Goal: Complete application form: Complete application form

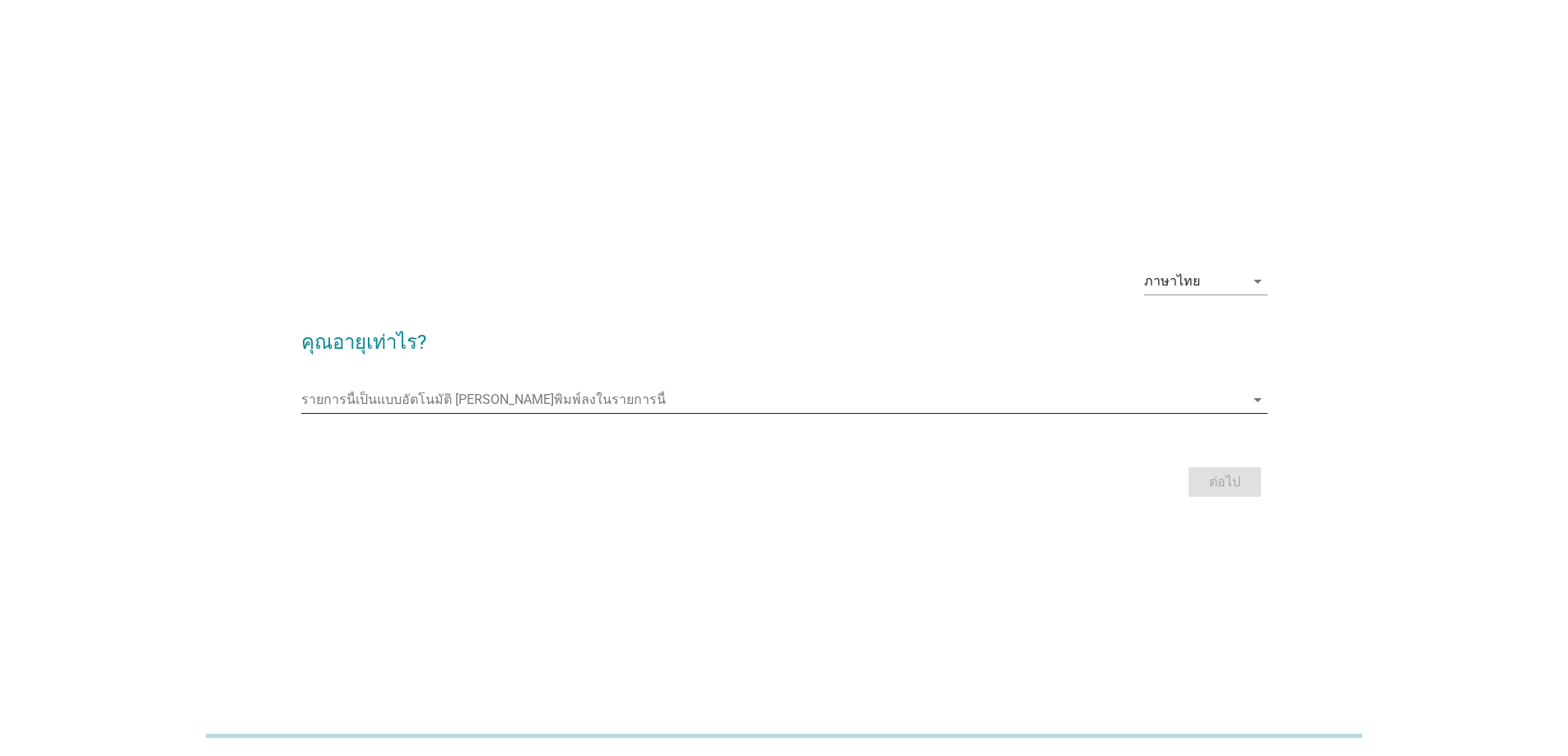
click at [1251, 402] on icon "arrow_drop_down" at bounding box center [1258, 400] width 20 height 20
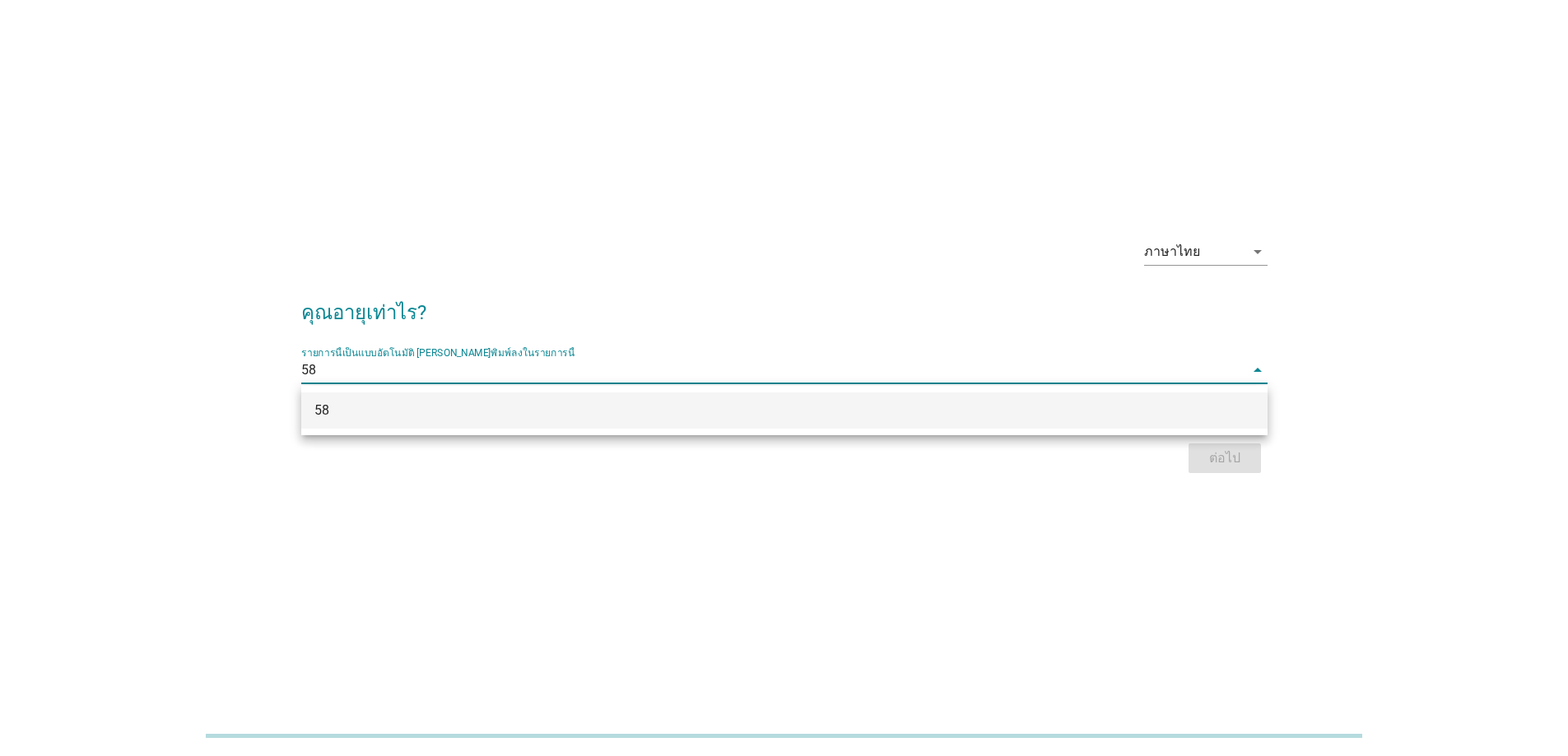
scroll to position [40, 0]
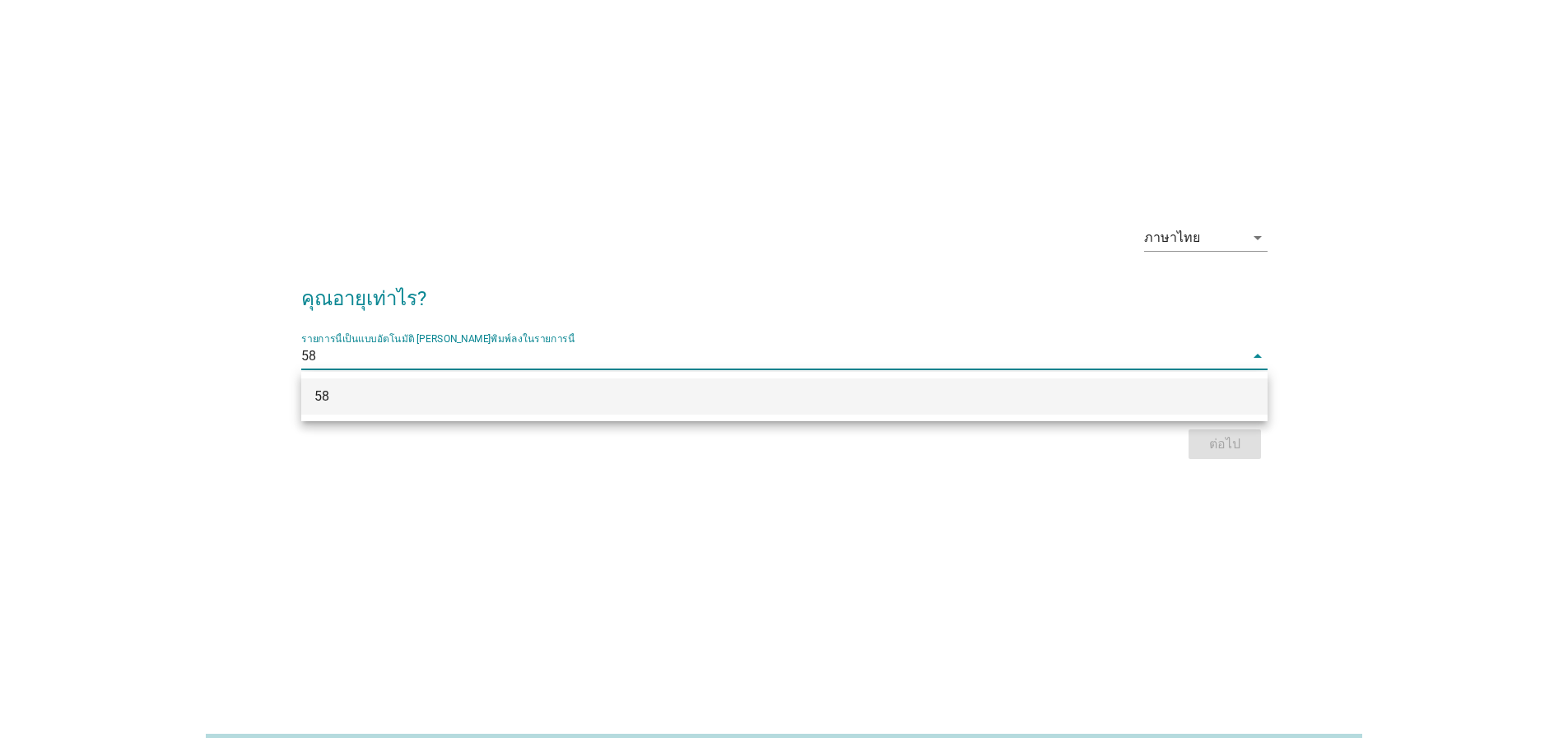
type input "58"
click at [1229, 441] on div "ต่อไป" at bounding box center [784, 443] width 967 height 39
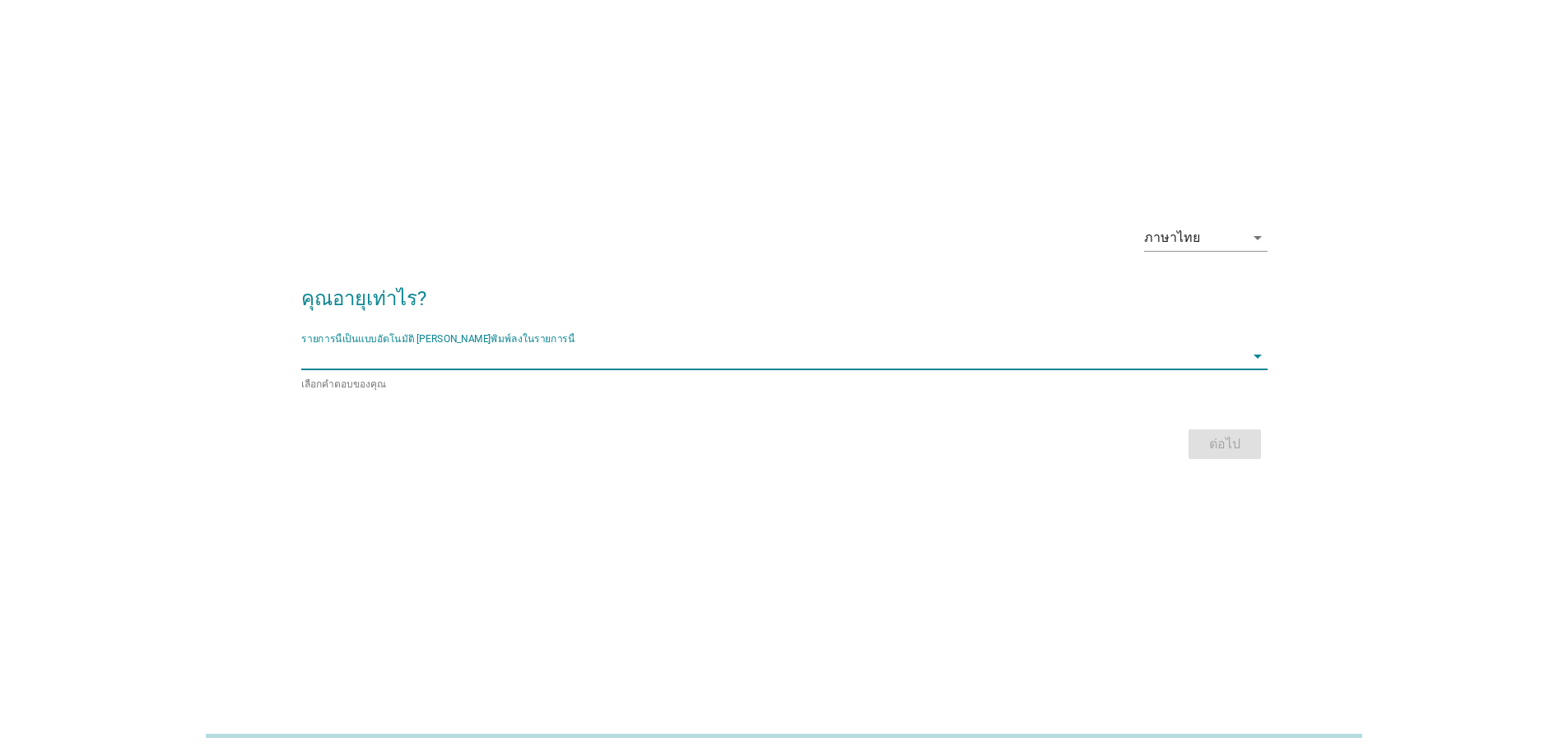
click at [759, 354] on input "รายการนี้เป็นแบบอัตโนมัติ คุณสามารถพิมพ์ลงในรายการนี้" at bounding box center [772, 357] width 943 height 27
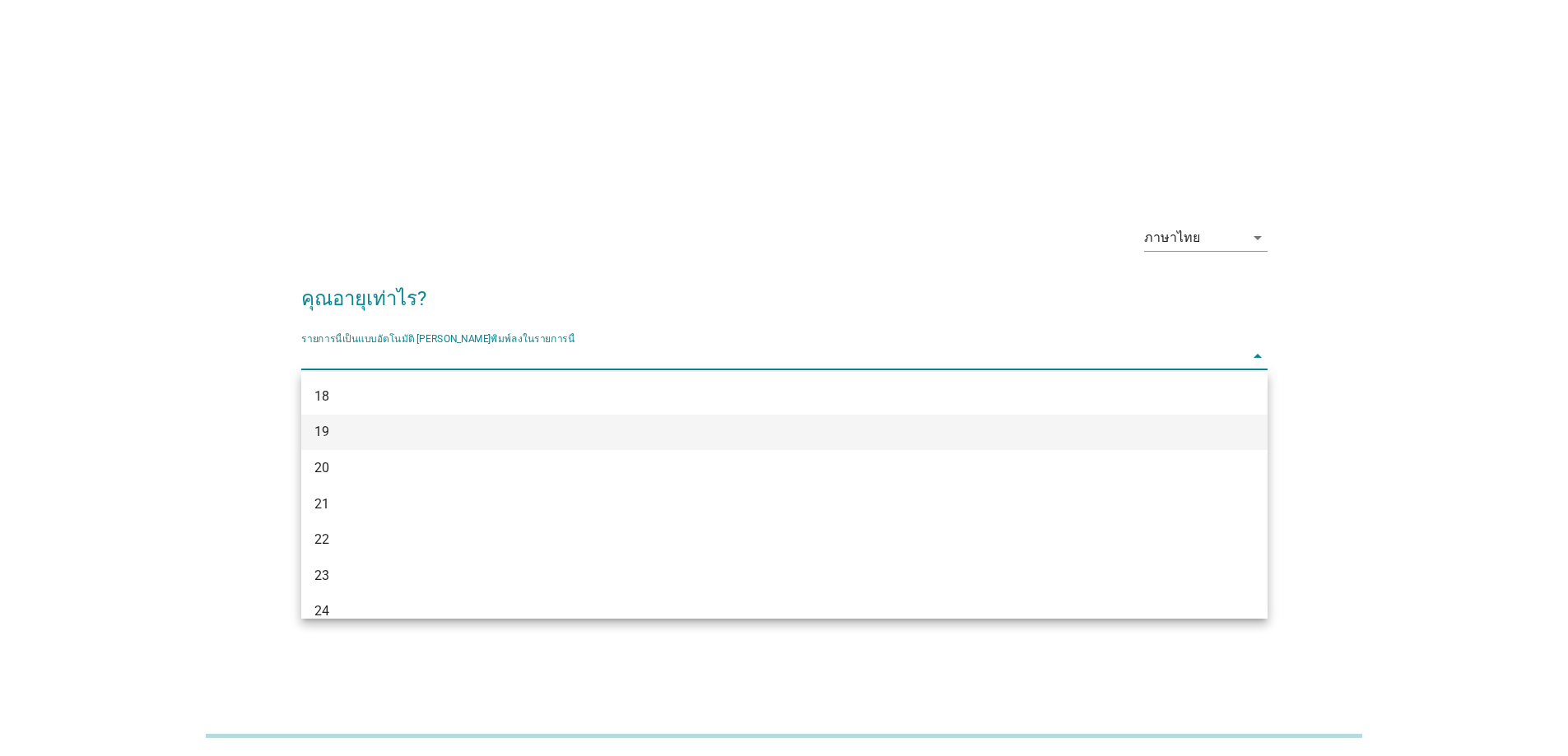
scroll to position [329, 0]
click at [665, 340] on div "รายการนี้เป็นแบบอัตโนมัติ [PERSON_NAME]พิมพ์ลงในรายการนี้ arrow_drop_down เลือก…" at bounding box center [784, 363] width 967 height 58
click at [665, 338] on div "รายการนี้เป็นแบบอัตโนมัติ [PERSON_NAME]พิมพ์ลงในรายการนี้ arrow_drop_down เลือก…" at bounding box center [784, 363] width 967 height 58
click at [658, 357] on input "รายการนี้เป็นแบบอัตโนมัติ คุณสามารถพิมพ์ลงในรายการนี้" at bounding box center [772, 357] width 943 height 27
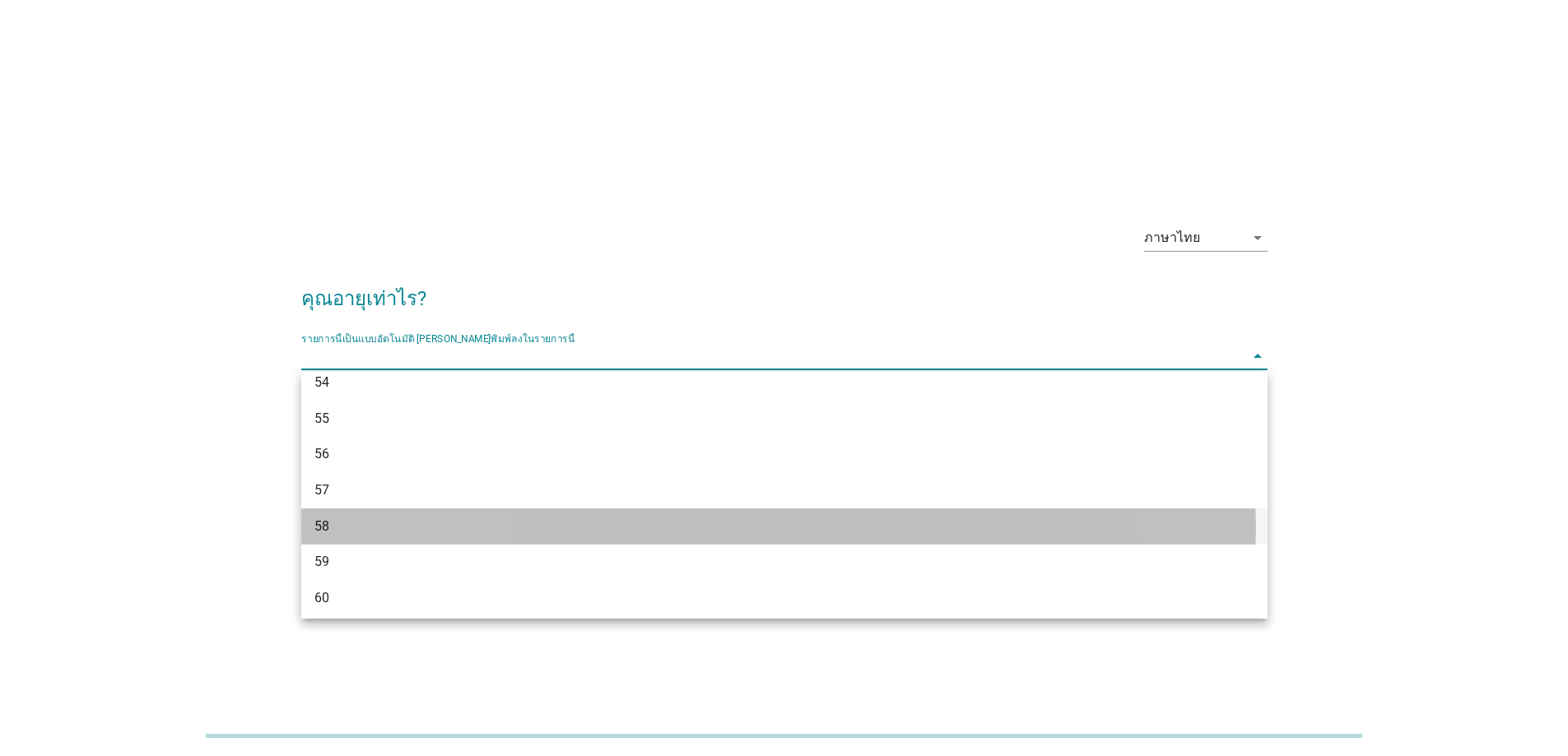
click at [509, 536] on div "58" at bounding box center [784, 526] width 967 height 36
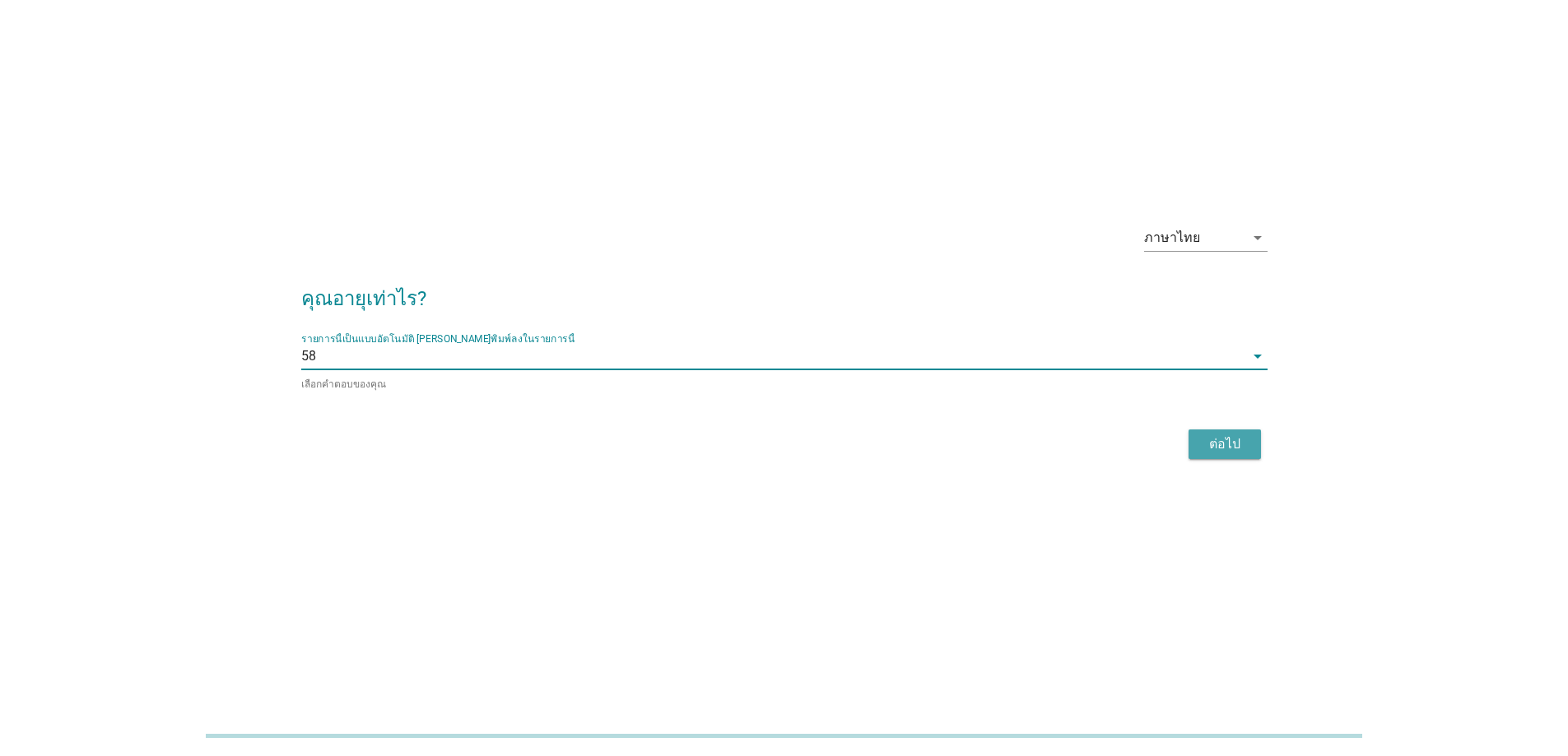
click at [1218, 442] on div "ต่อไป" at bounding box center [1224, 444] width 46 height 20
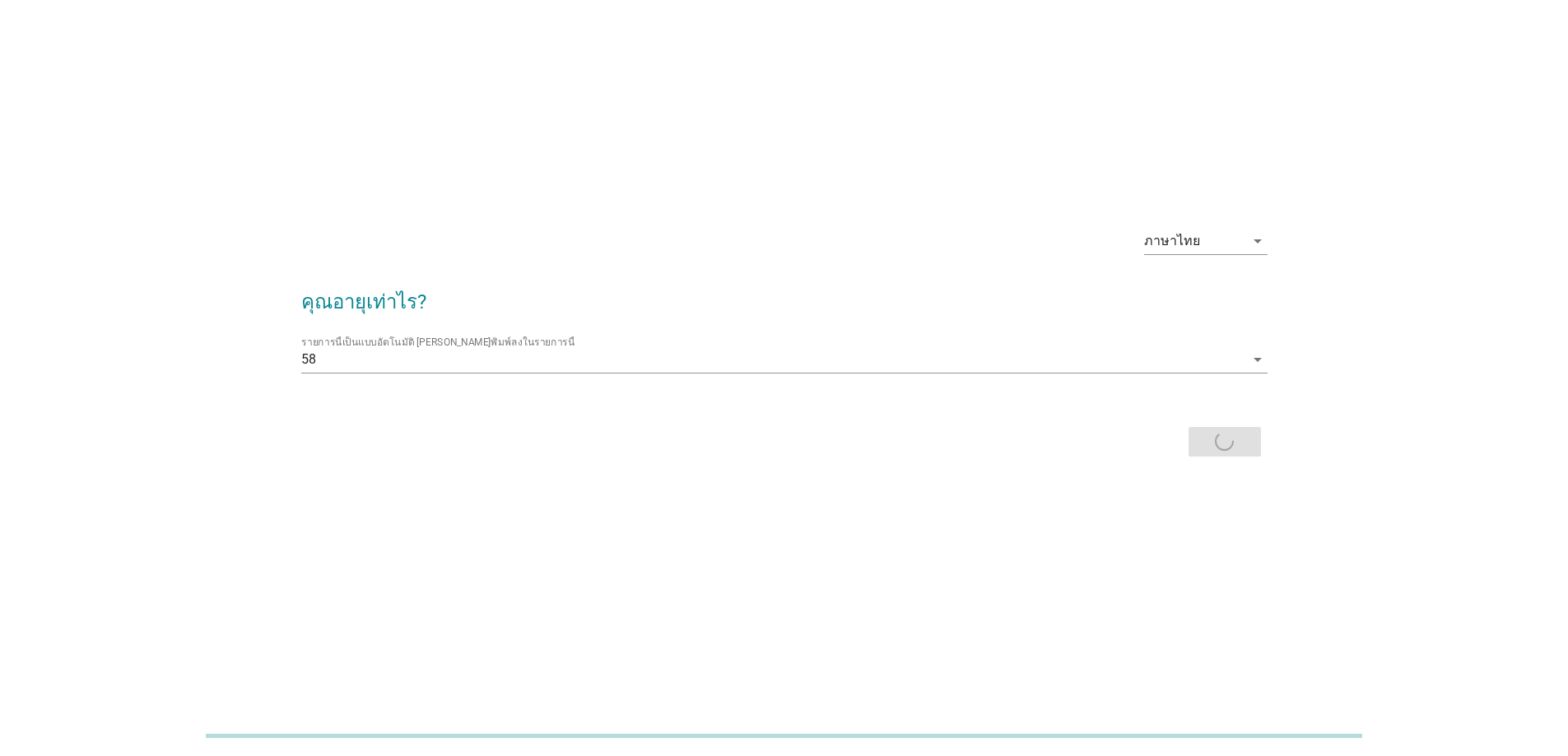
scroll to position [0, 0]
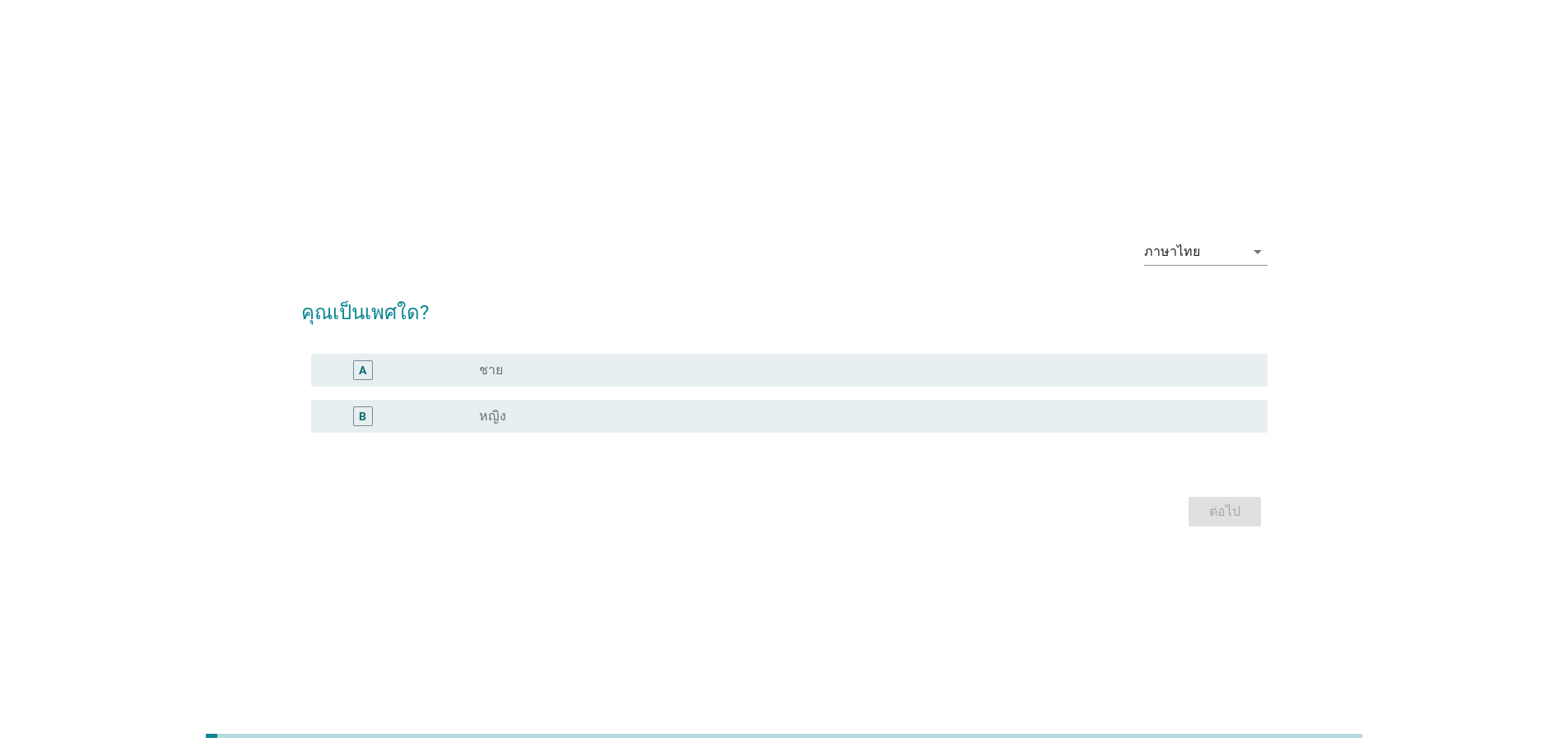
click at [649, 373] on div "radio_button_unchecked ชาย" at bounding box center [860, 370] width 762 height 17
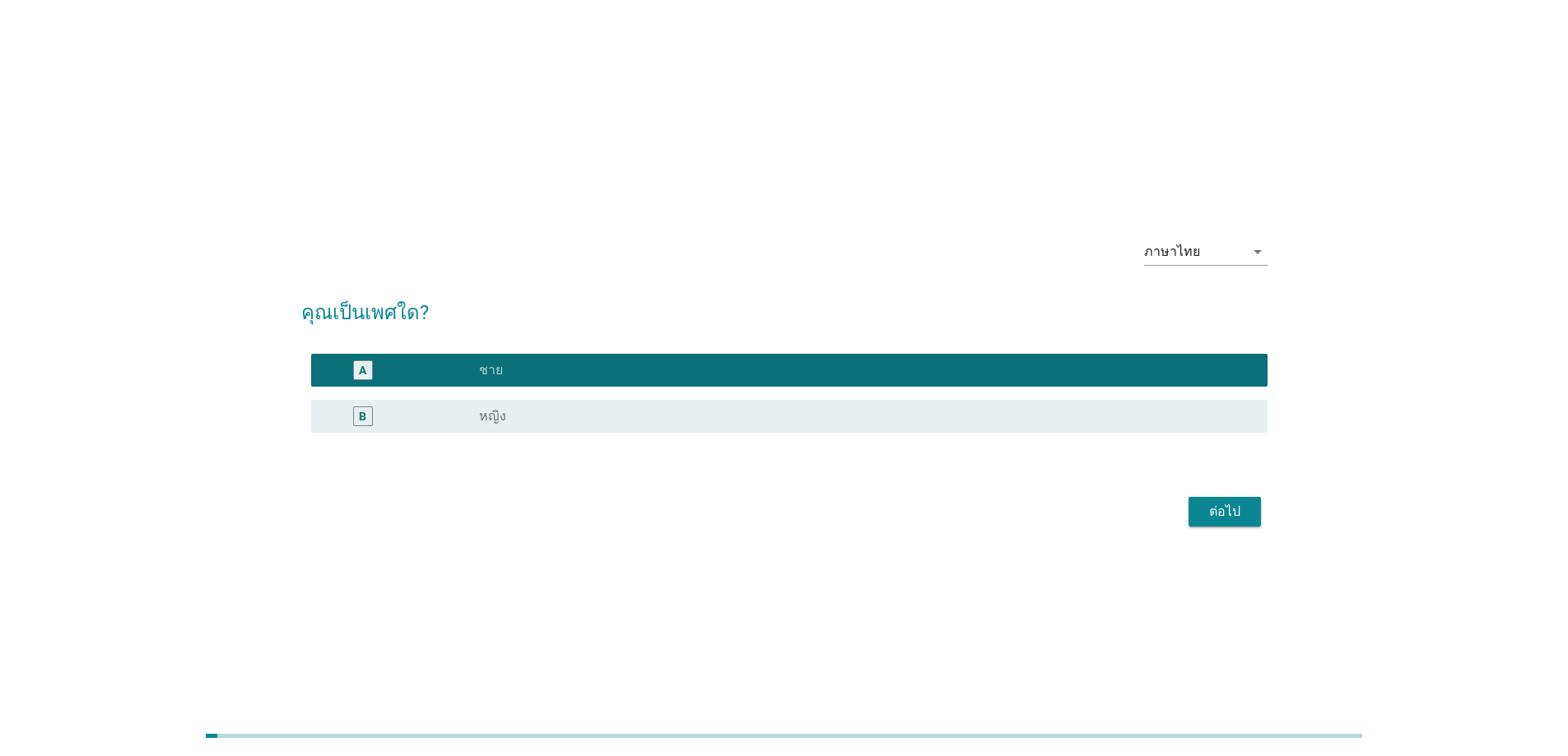
click at [1214, 502] on div "ต่อไป" at bounding box center [1224, 512] width 46 height 20
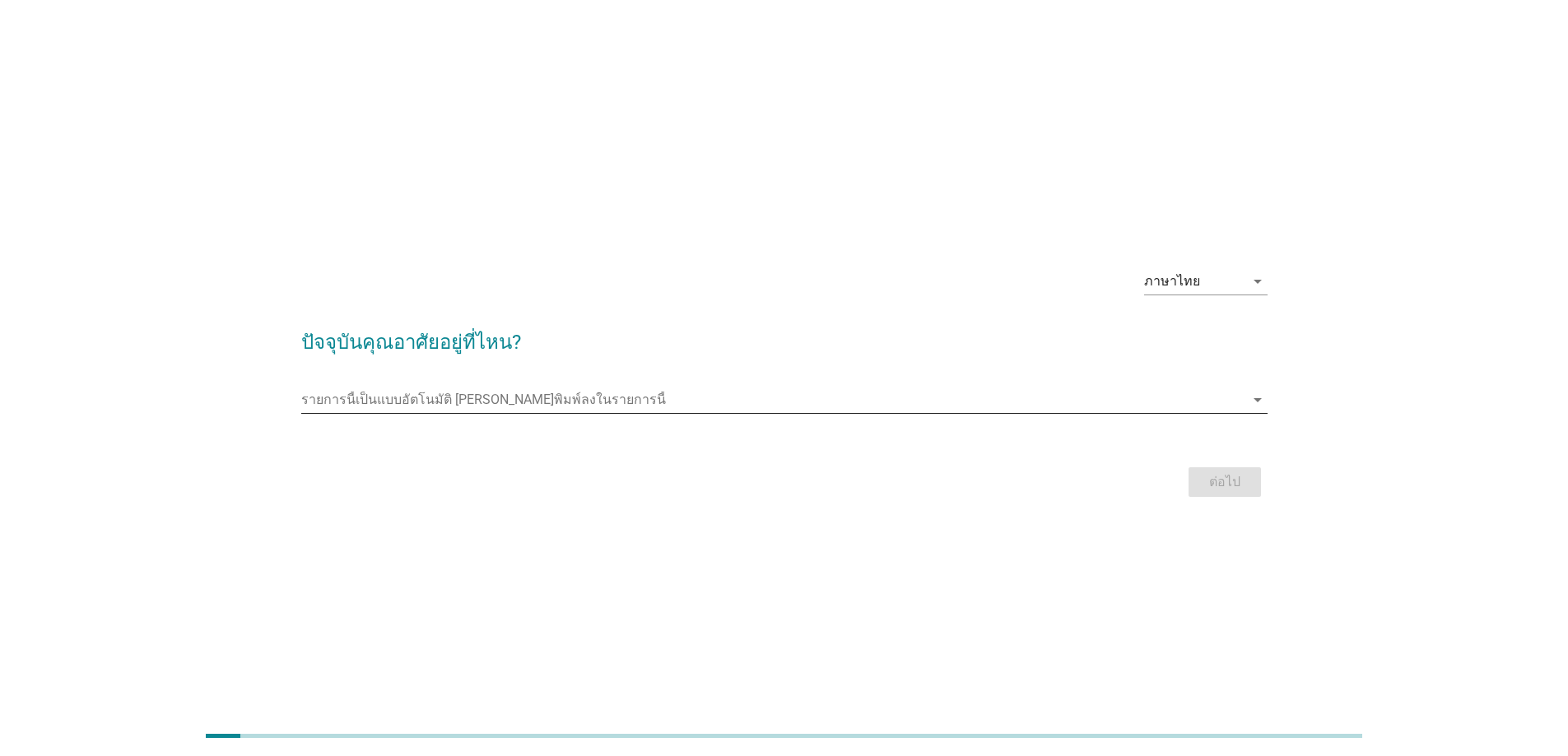
click at [666, 402] on input "รายการนี้เป็นแบบอัตโนมัติ คุณสามารถพิมพ์ลงในรายการนี้" at bounding box center [772, 400] width 943 height 27
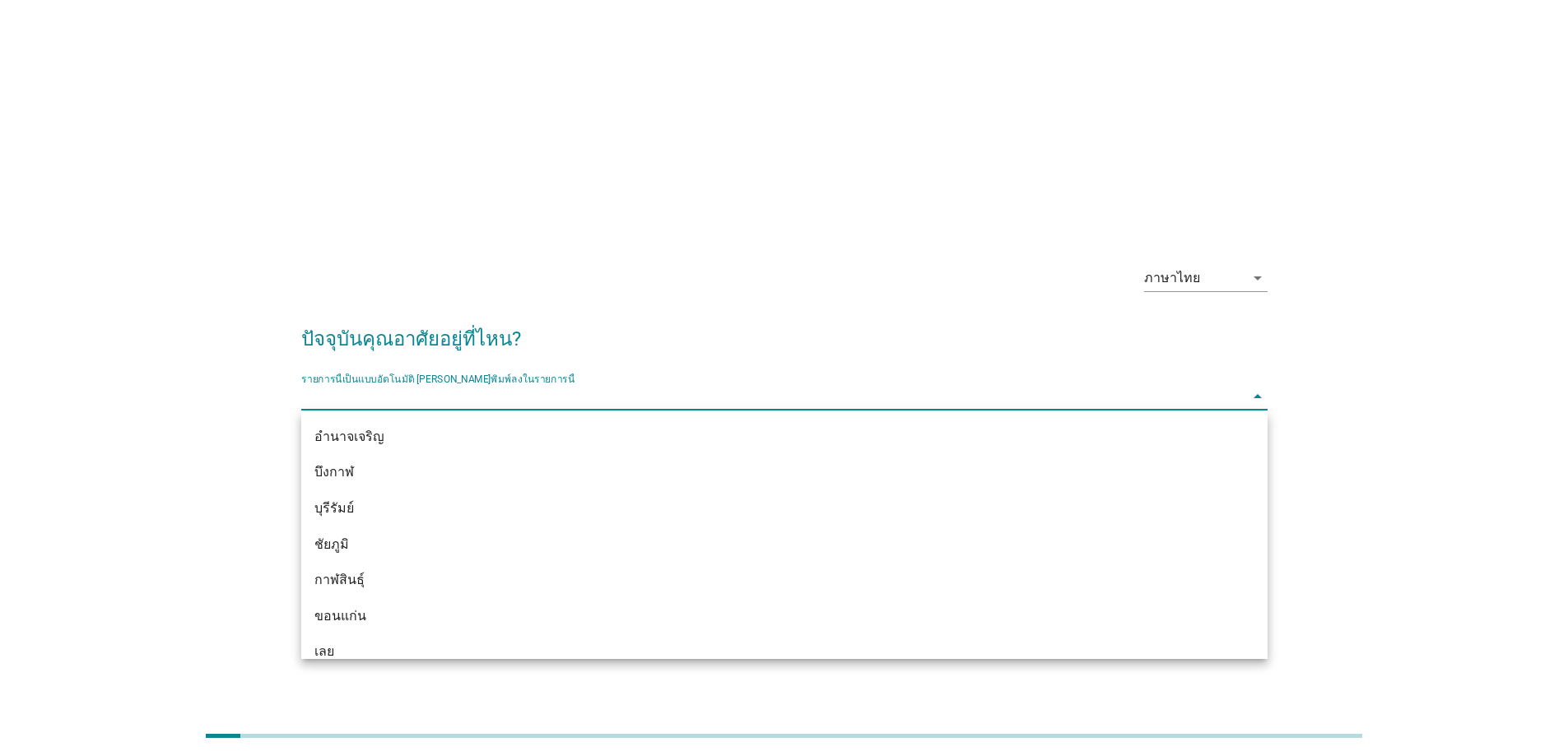
type input "เ"
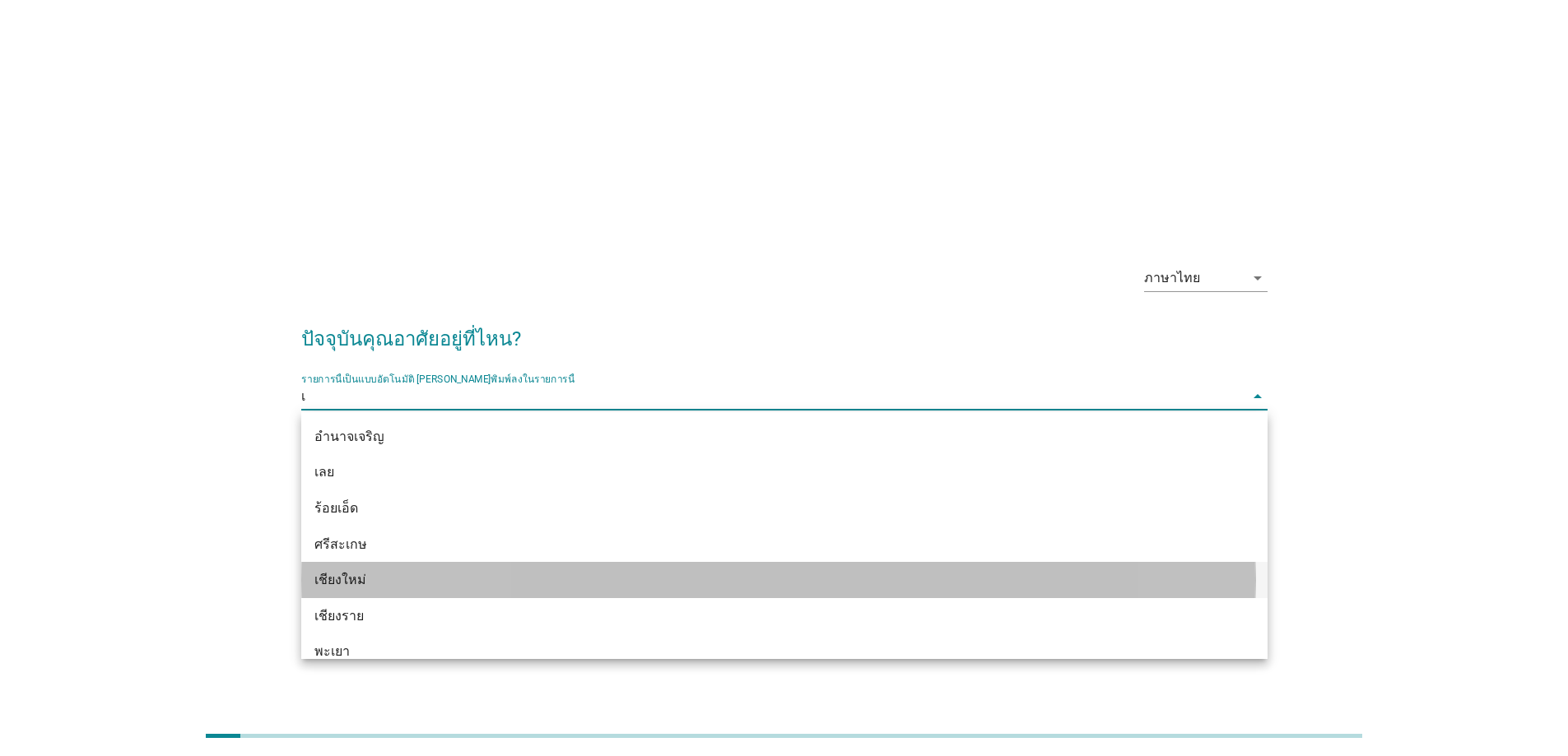
click at [580, 568] on div "เชียงใหม่" at bounding box center [784, 579] width 967 height 36
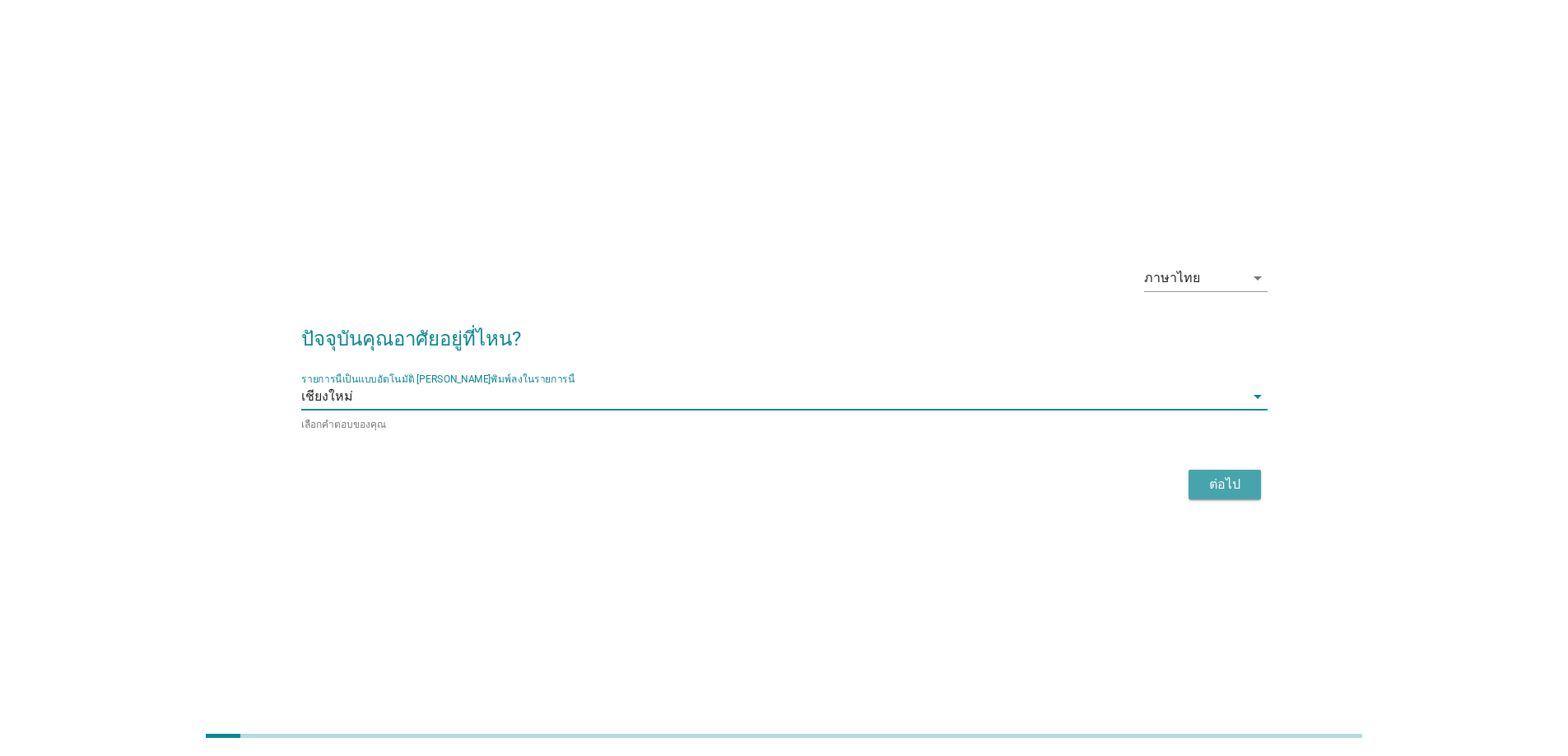
click at [1222, 481] on div "ต่อไป" at bounding box center [1224, 484] width 46 height 20
